Goal: Task Accomplishment & Management: Manage account settings

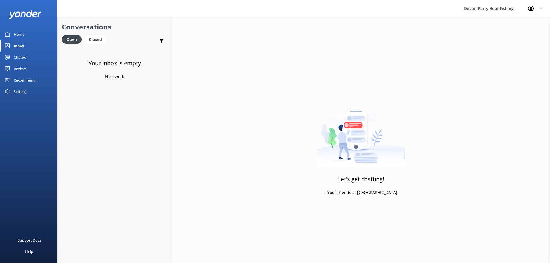
click at [21, 69] on div "Reviews" at bounding box center [21, 68] width 14 height 11
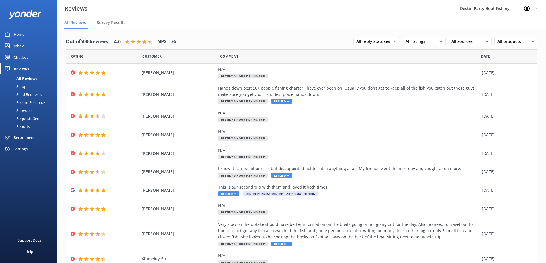
click at [23, 47] on div "Inbox" at bounding box center [19, 45] width 10 height 11
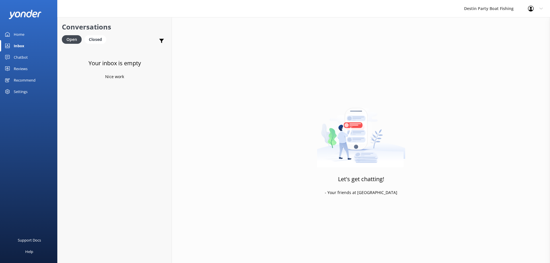
click at [20, 32] on div "Home" at bounding box center [19, 34] width 11 height 11
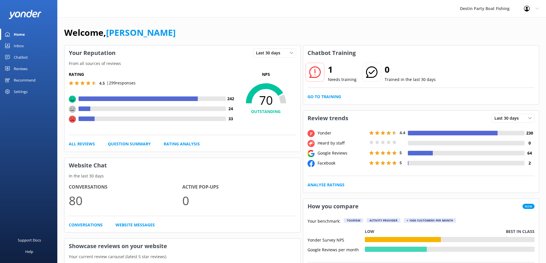
click at [15, 46] on div "Inbox" at bounding box center [19, 45] width 10 height 11
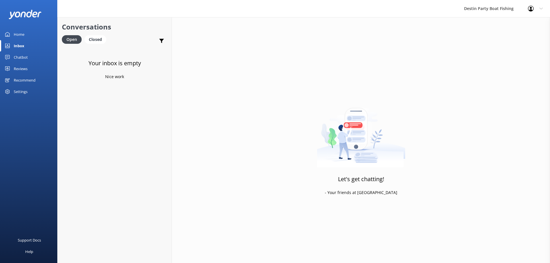
click at [20, 70] on div "Reviews" at bounding box center [21, 68] width 14 height 11
